Goal: Task Accomplishment & Management: Manage account settings

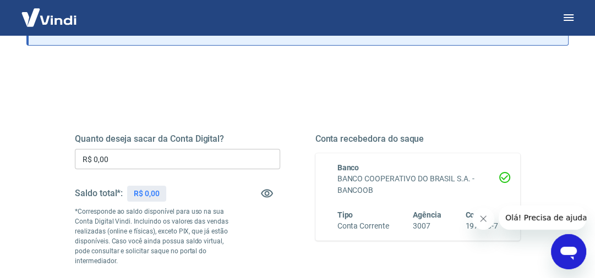
scroll to position [88, 0]
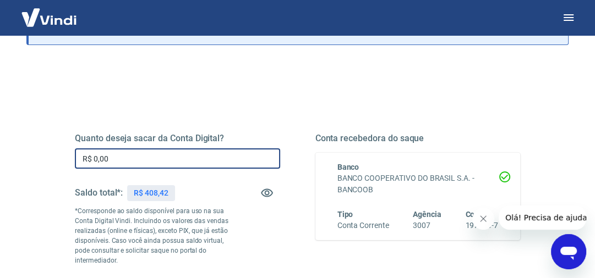
drag, startPoint x: 187, startPoint y: 161, endPoint x: 83, endPoint y: 162, distance: 104.0
click at [83, 162] on input "R$ 0,00" at bounding box center [177, 159] width 205 height 20
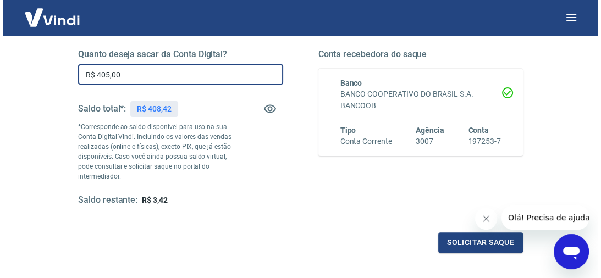
scroll to position [220, 0]
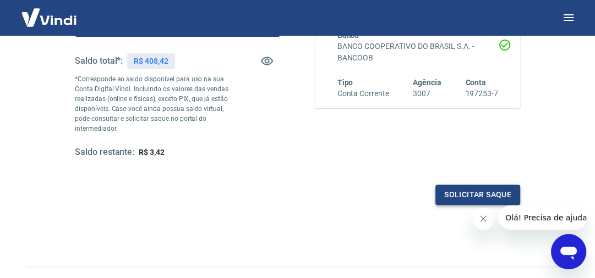
type input "R$ 405,00"
click at [464, 195] on button "Solicitar saque" at bounding box center [477, 195] width 85 height 20
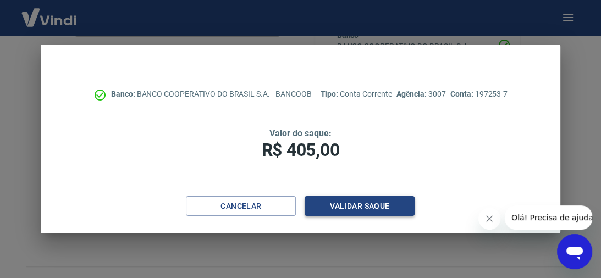
click at [341, 209] on button "Validar saque" at bounding box center [360, 206] width 110 height 20
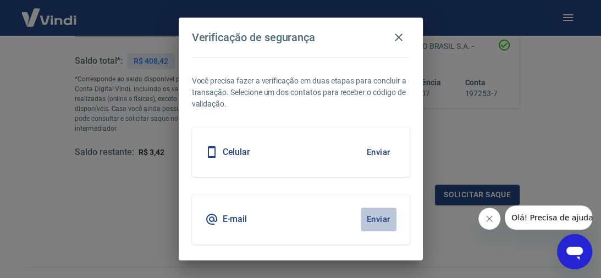
click at [376, 220] on button "Enviar" at bounding box center [379, 219] width 36 height 23
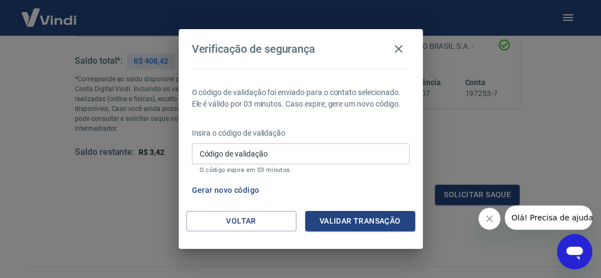
click at [271, 150] on input "Código de validação" at bounding box center [301, 154] width 218 height 20
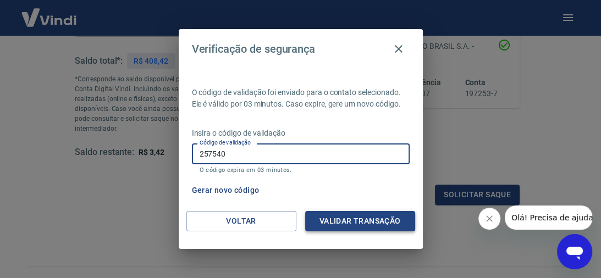
type input "257540"
click at [383, 220] on button "Validar transação" at bounding box center [360, 221] width 110 height 20
